Goal: Task Accomplishment & Management: Complete application form

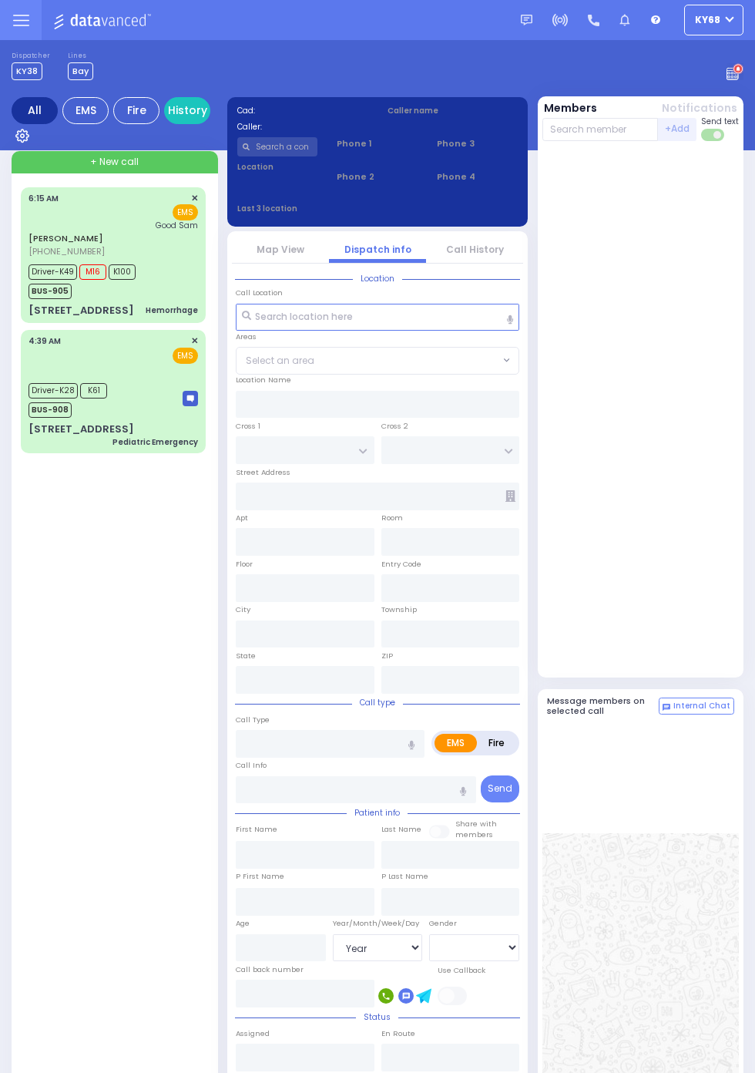
select select "Year"
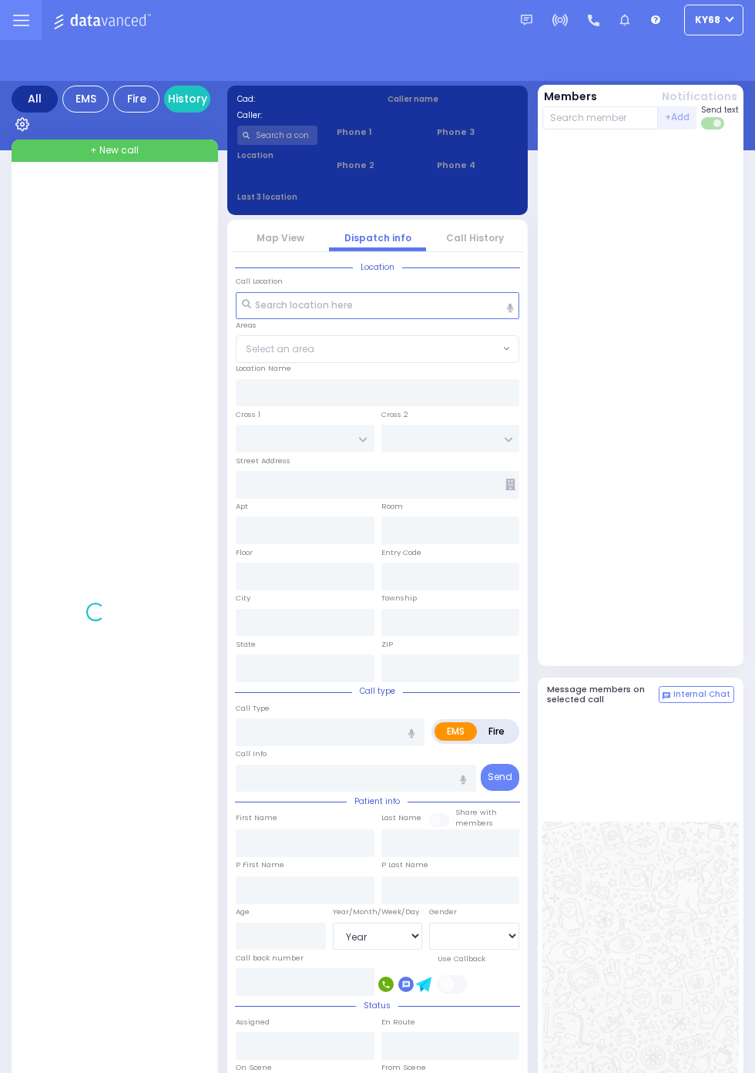
select select "Year"
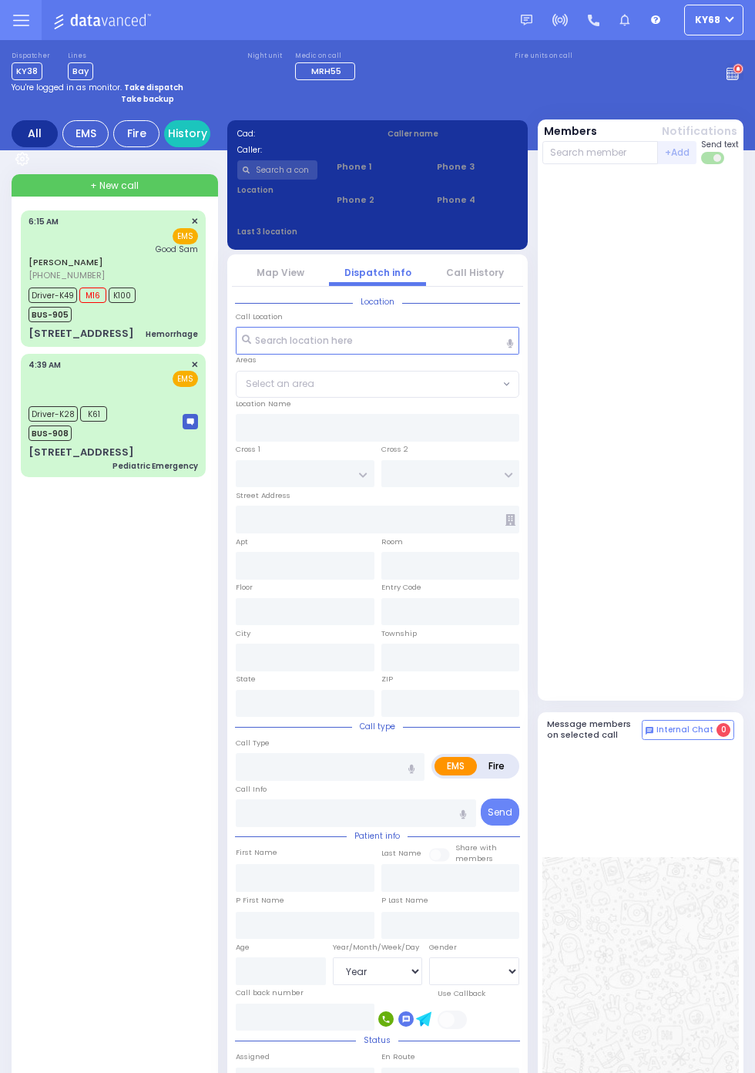
click at [48, 281] on span "[PHONE_NUMBER]" at bounding box center [67, 275] width 76 height 12
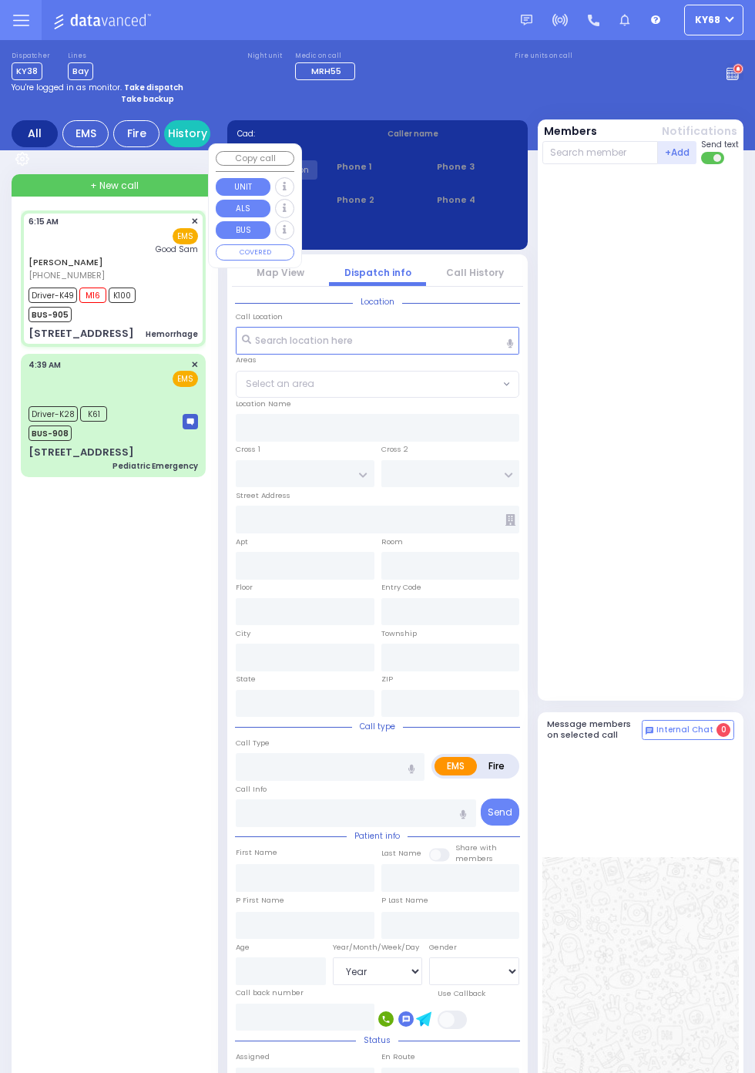
select select
type input "Hemorrhage"
radio input "true"
type input "[PERSON_NAME]"
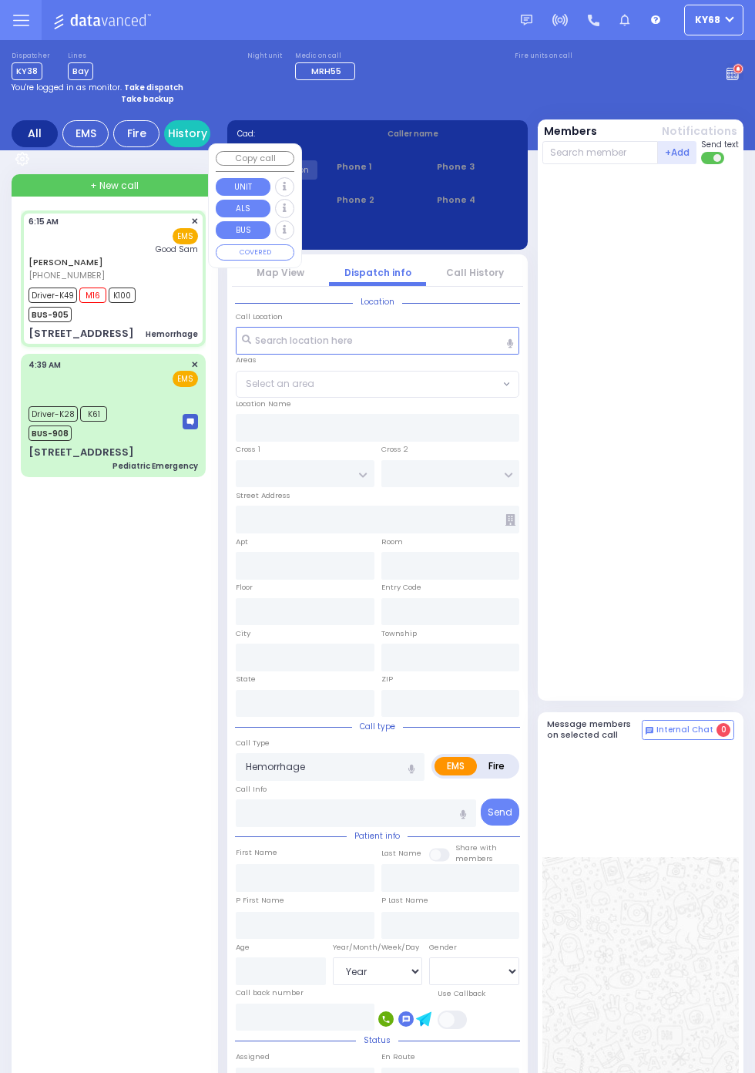
type input "[PERSON_NAME]"
type input "22"
select select "Year"
select select "[DEMOGRAPHIC_DATA]"
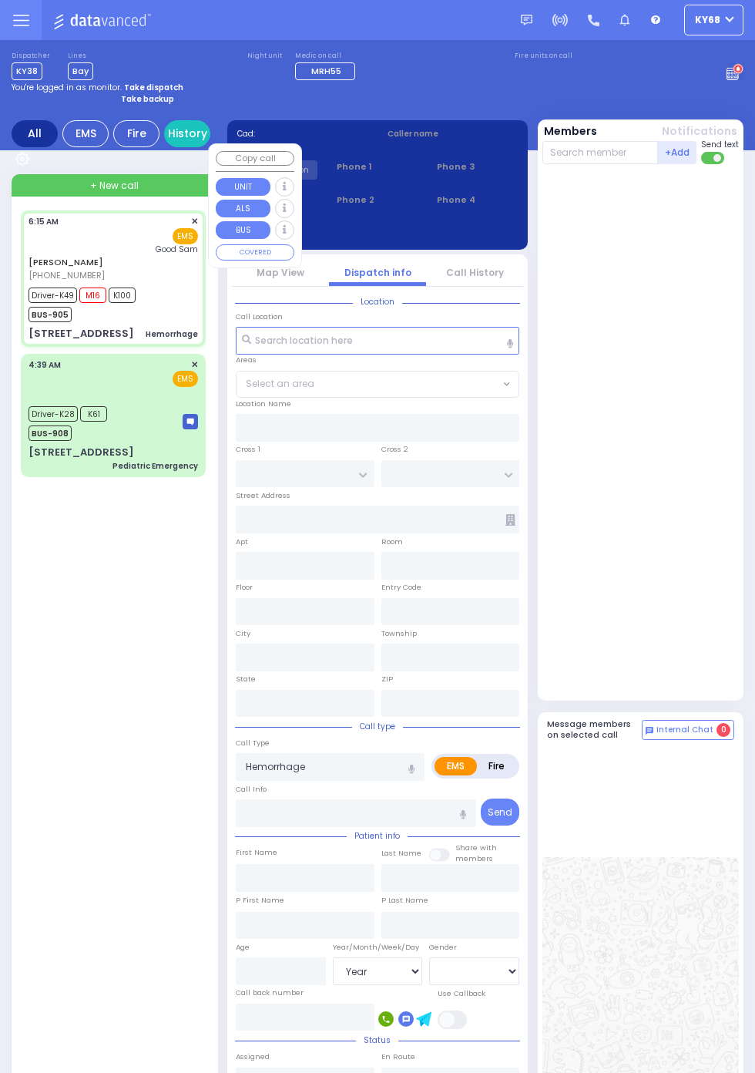
type input "06:15"
type input "06:20"
type input "06:25"
type input "06:42"
type input "07:11"
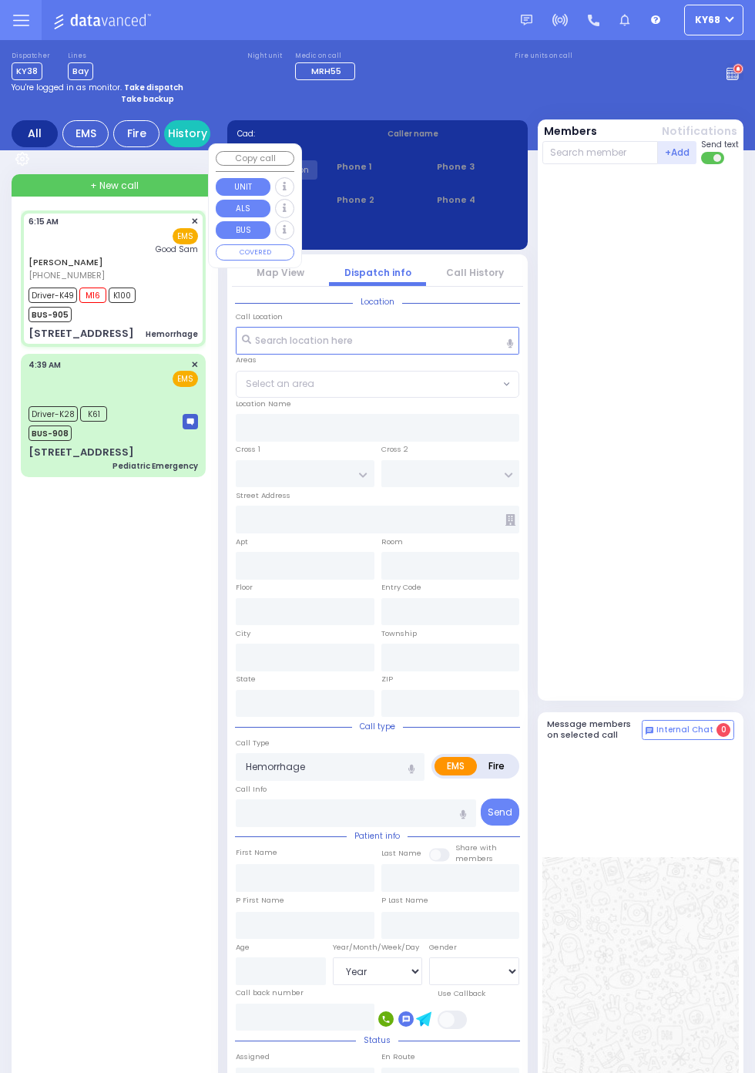
type input "07:20"
type input "[GEOGRAPHIC_DATA]"
type input "RUZHIN RD"
type input "[STREET_ADDRESS]"
type input "301"
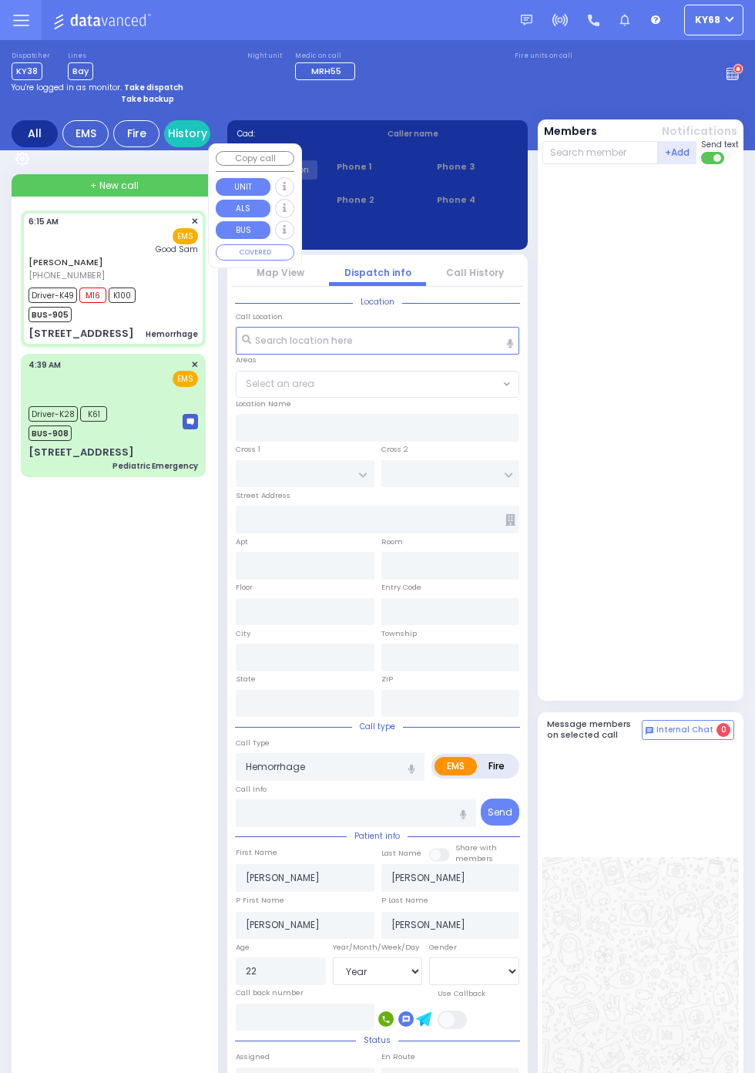
type input "[PERSON_NAME]"
type input "[US_STATE]"
type input "10950"
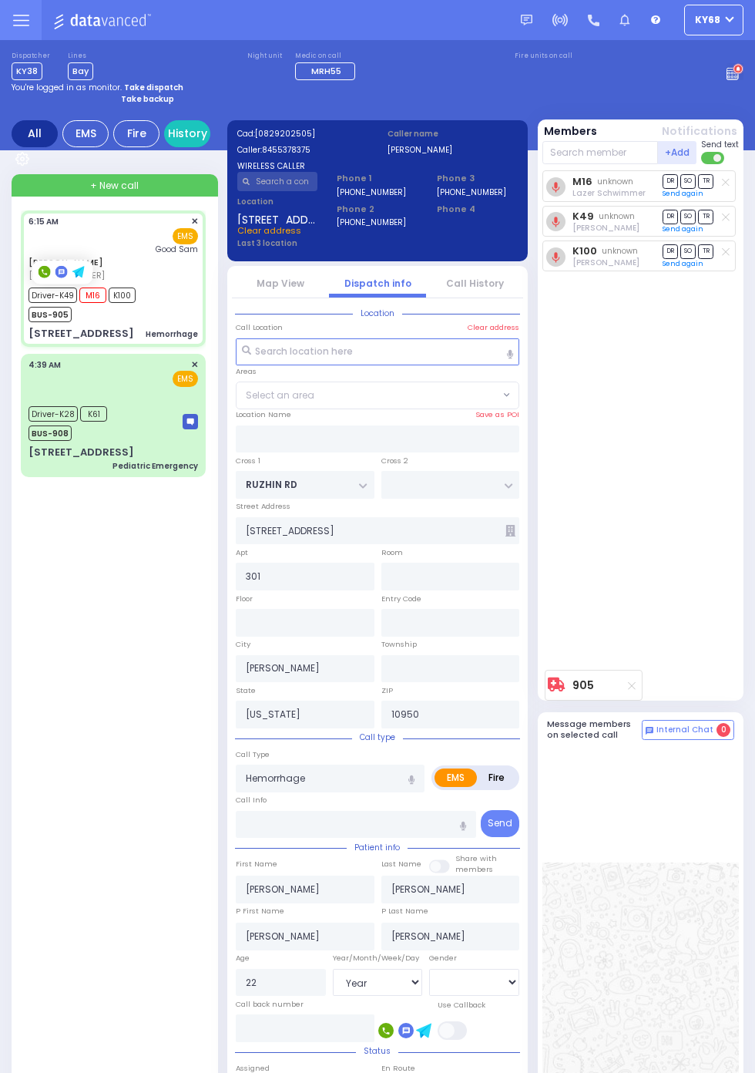
select select "ATZEI TAMURIM"
click at [295, 286] on link "Map View" at bounding box center [281, 283] width 48 height 13
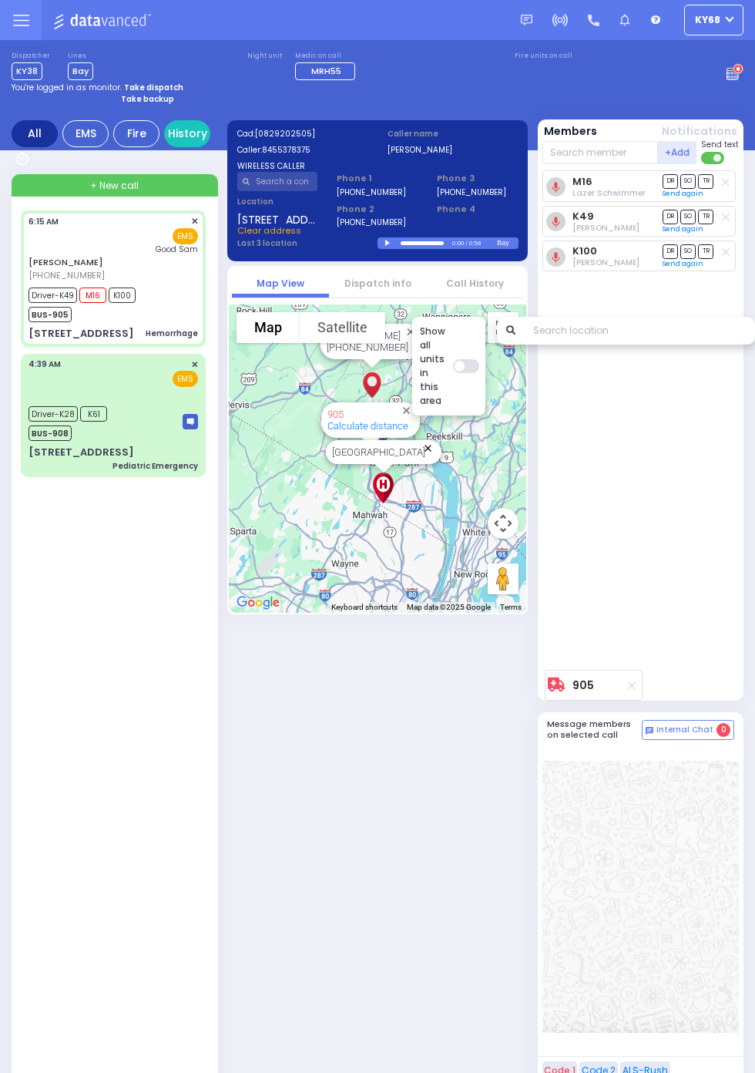
click at [436, 454] on button "Close" at bounding box center [428, 448] width 15 height 15
click at [486, 416] on div "Show all units in this area" at bounding box center [448, 366] width 73 height 99
click at [478, 372] on label at bounding box center [465, 365] width 25 height 13
click at [478, 359] on label at bounding box center [465, 365] width 25 height 13
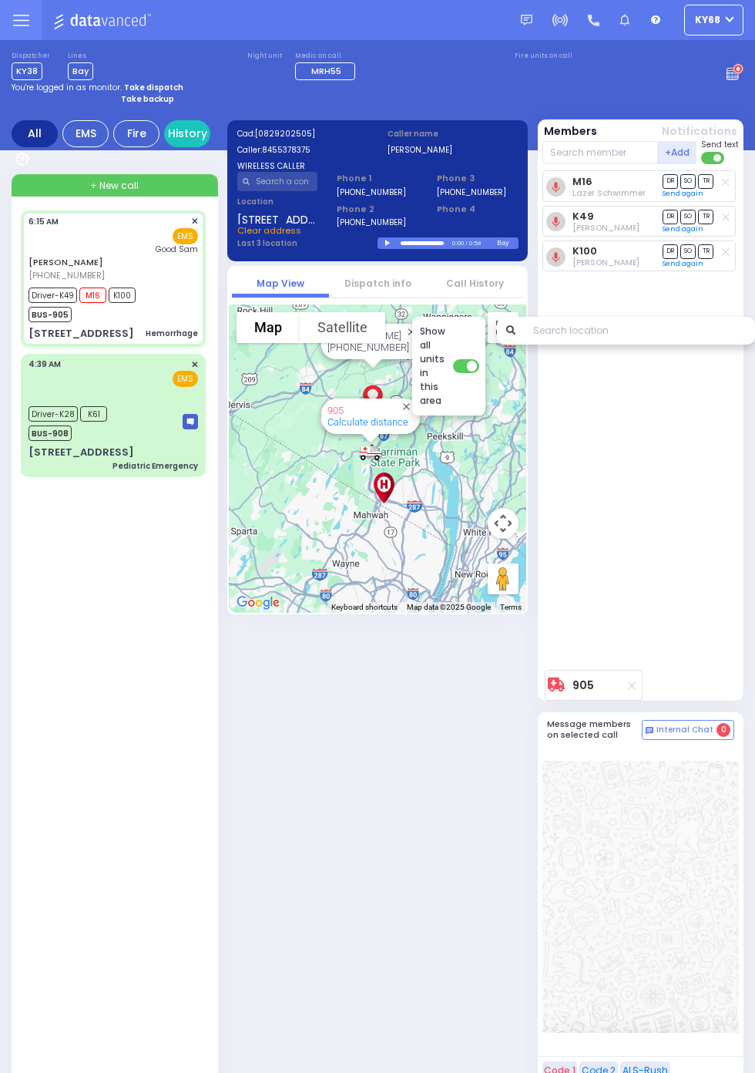
click at [21, 876] on div "[PERSON_NAME] [PHONE_NUMBER] 6:15 AM ✕ M16" at bounding box center [116, 657] width 191 height 894
